Goal: Check status: Check status

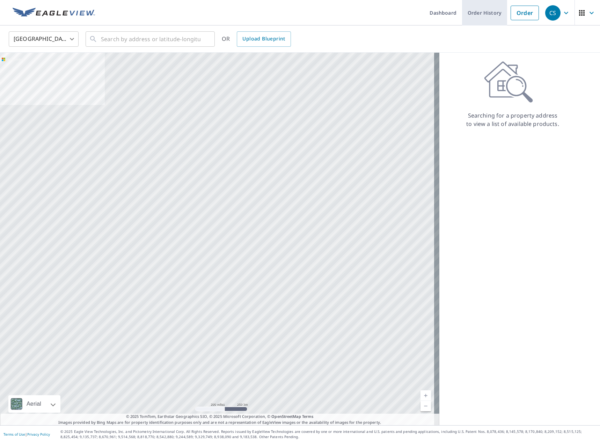
click at [475, 14] on link "Order History" at bounding box center [484, 12] width 45 height 25
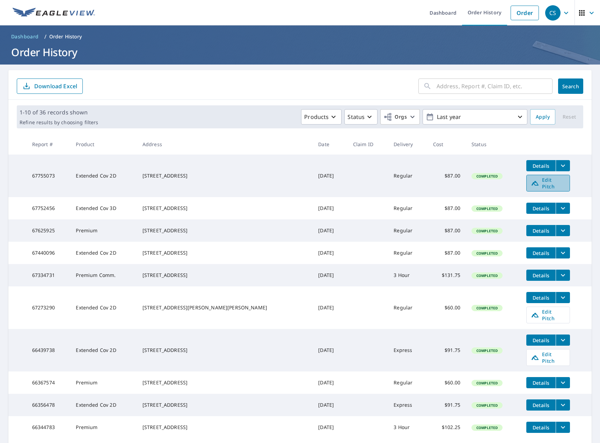
click at [536, 183] on span "Edit Pitch" at bounding box center [548, 183] width 35 height 13
click at [555, 205] on button "filesDropdownBtn-67752456" at bounding box center [562, 208] width 14 height 11
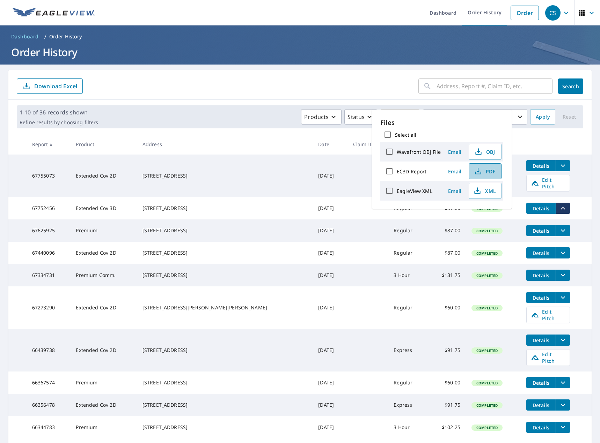
click at [474, 171] on icon "button" at bounding box center [478, 171] width 8 height 8
